Goal: Task Accomplishment & Management: Manage account settings

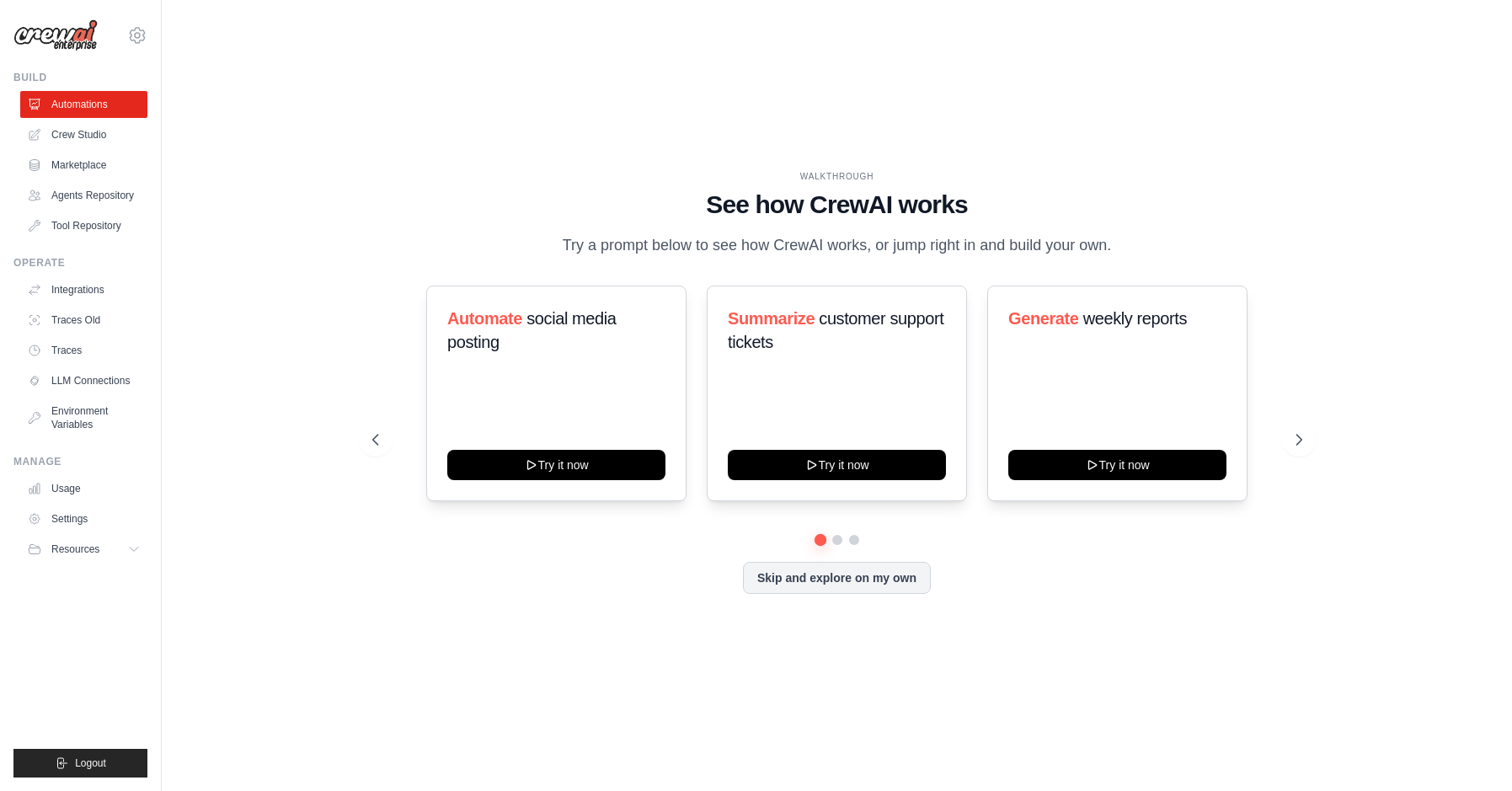
click at [1157, 658] on div "WALKTHROUGH See how [PERSON_NAME] works Try a prompt below to see how [PERSON_N…" at bounding box center [837, 396] width 1297 height 758
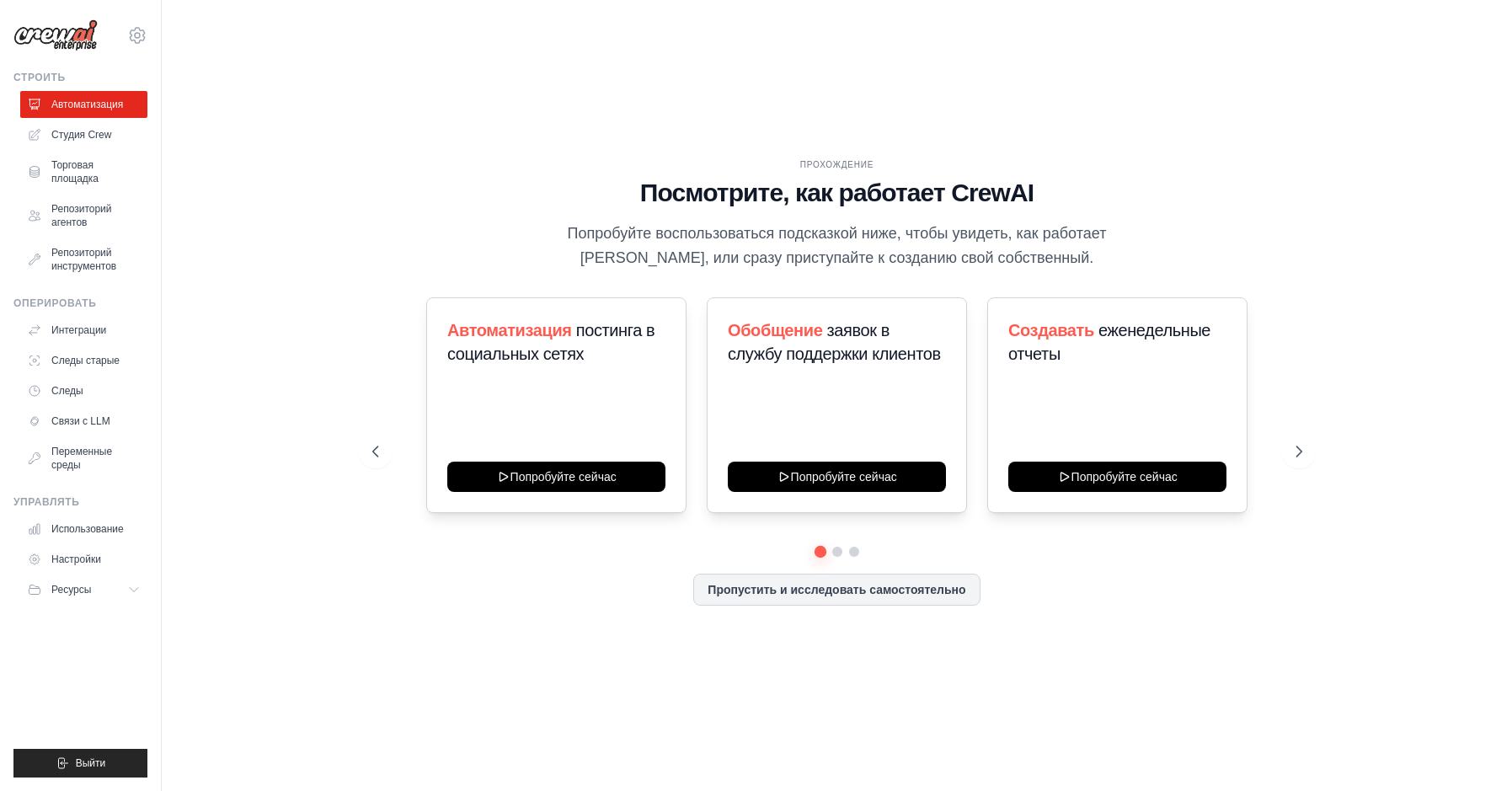
click at [1413, 389] on div "ПРОХОЖДЕНИЕ Посмотрите, как работает CrewAI Попробуйте воспользоваться подсказк…" at bounding box center [837, 396] width 1297 height 758
click at [1309, 458] on button at bounding box center [1300, 452] width 34 height 34
click at [109, 566] on link "Настройки" at bounding box center [85, 559] width 127 height 27
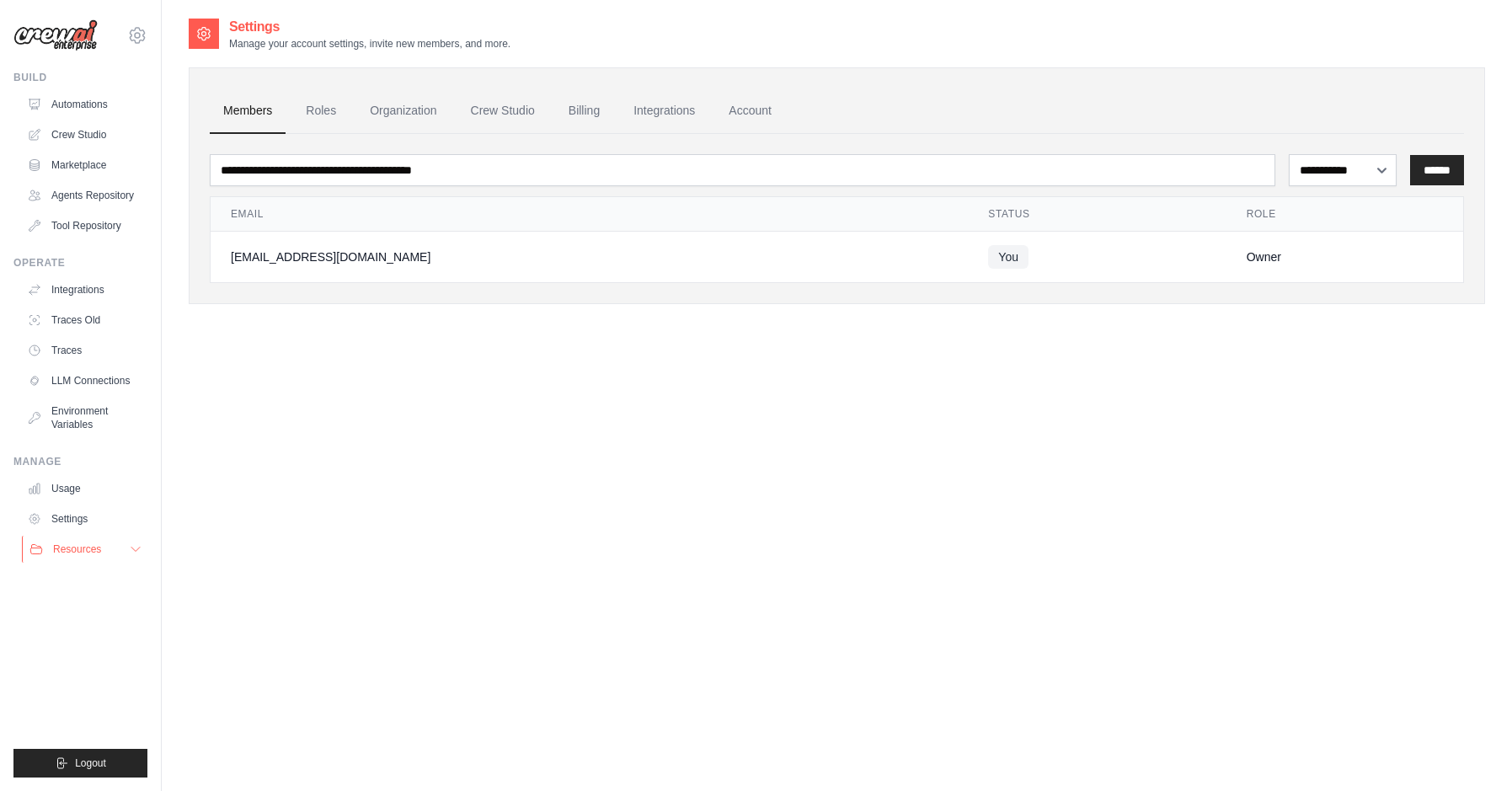
click at [133, 556] on icon at bounding box center [135, 549] width 13 height 13
drag, startPoint x: 106, startPoint y: 705, endPoint x: 805, endPoint y: 607, distance: 705.8
click at [162, 607] on div "[EMAIL_ADDRESS][DOMAIN_NAME] Settings Build Automations" at bounding box center [81, 395] width 162 height 791
click at [447, 391] on div "**********" at bounding box center [837, 412] width 1297 height 791
click at [89, 140] on link "Crew Studio" at bounding box center [85, 135] width 127 height 27
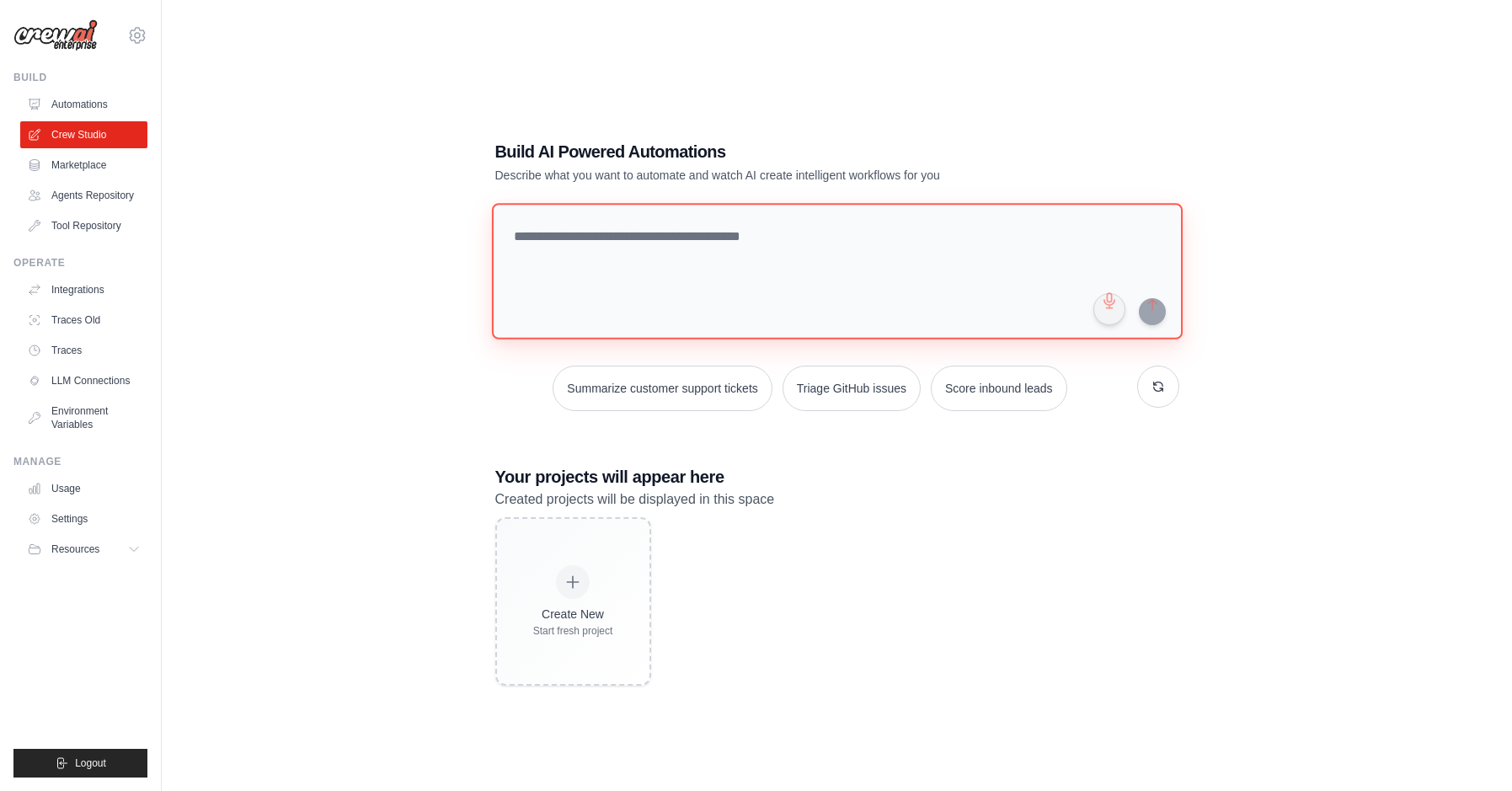
click at [751, 288] on textarea at bounding box center [837, 271] width 691 height 136
